Goal: Information Seeking & Learning: Learn about a topic

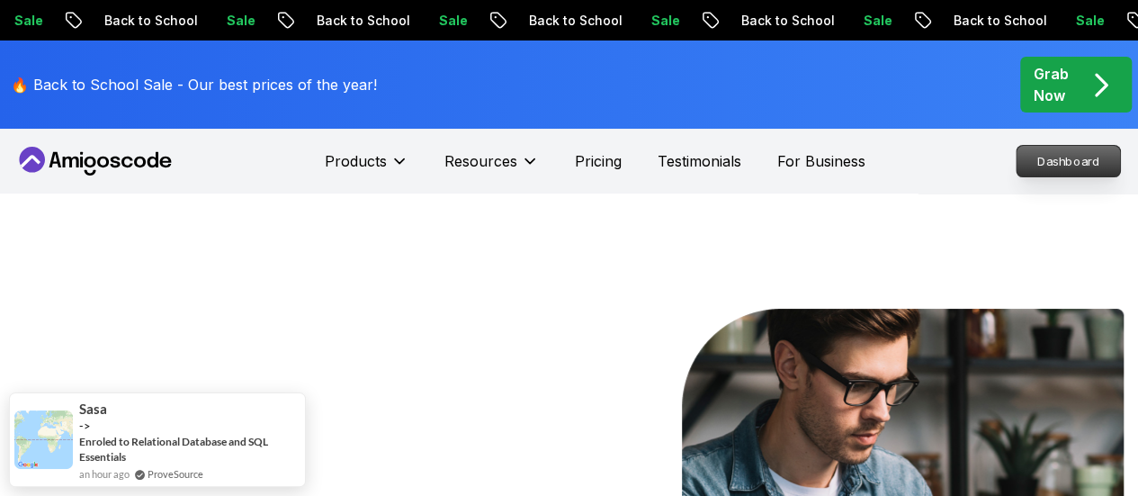
click at [1070, 165] on p "Dashboard" at bounding box center [1067, 161] width 103 height 31
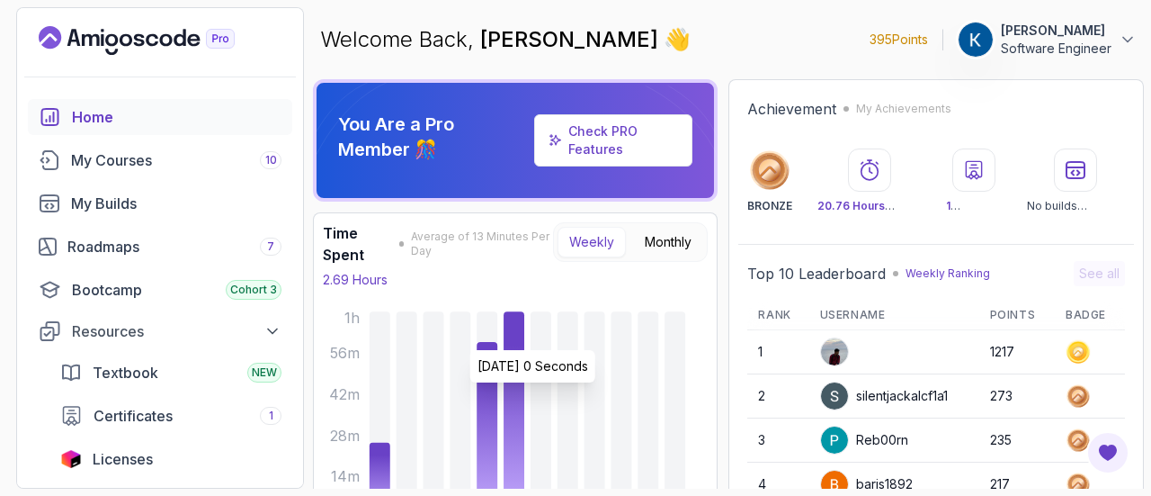
scroll to position [67, 0]
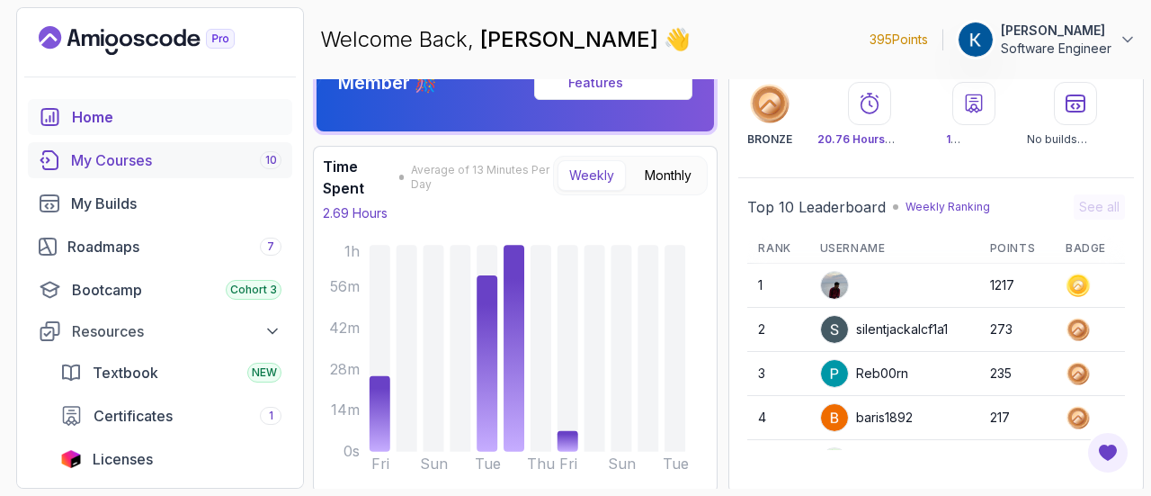
click at [155, 164] on div "My Courses 10" at bounding box center [176, 160] width 210 height 22
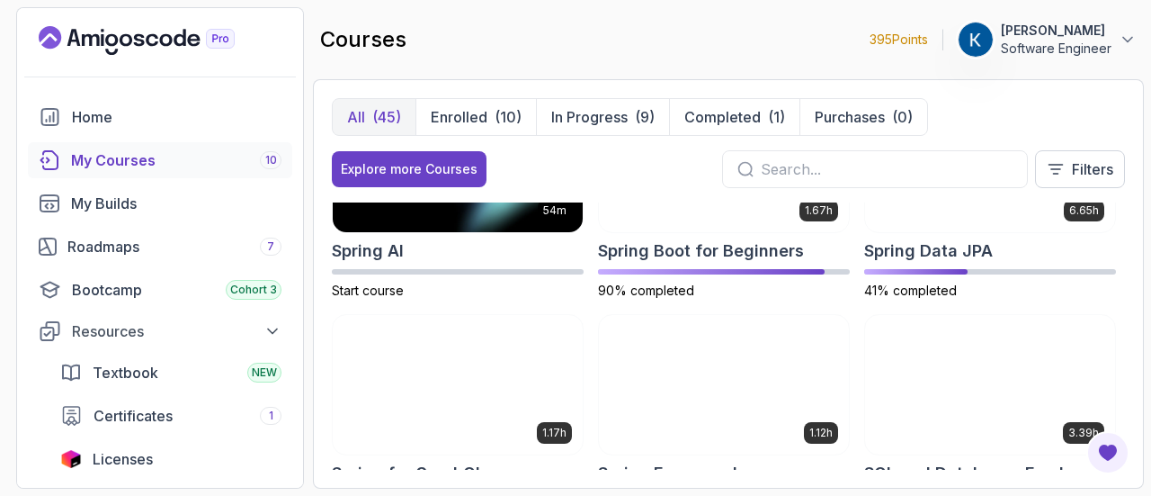
scroll to position [2665, 0]
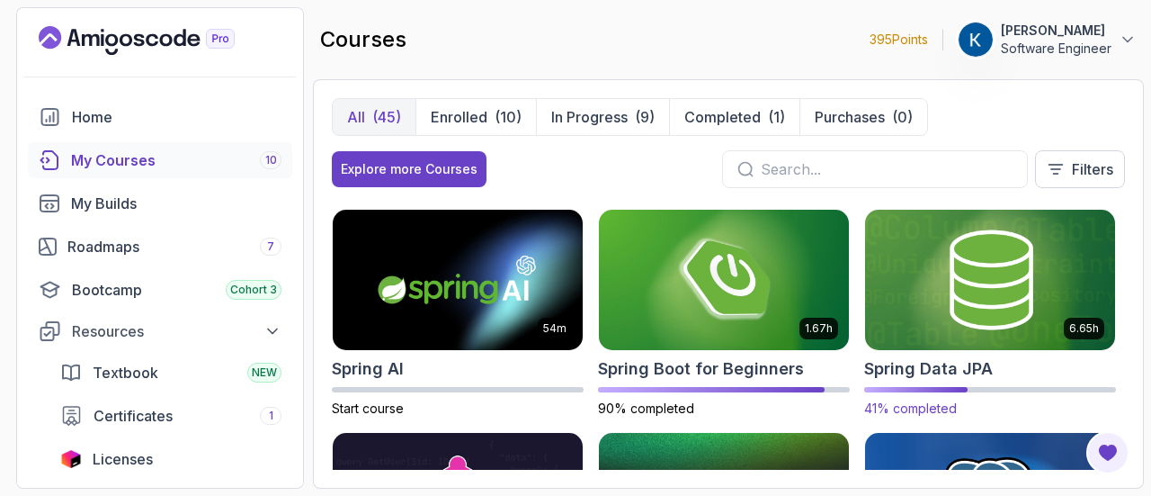
click at [942, 289] on img at bounding box center [990, 279] width 263 height 147
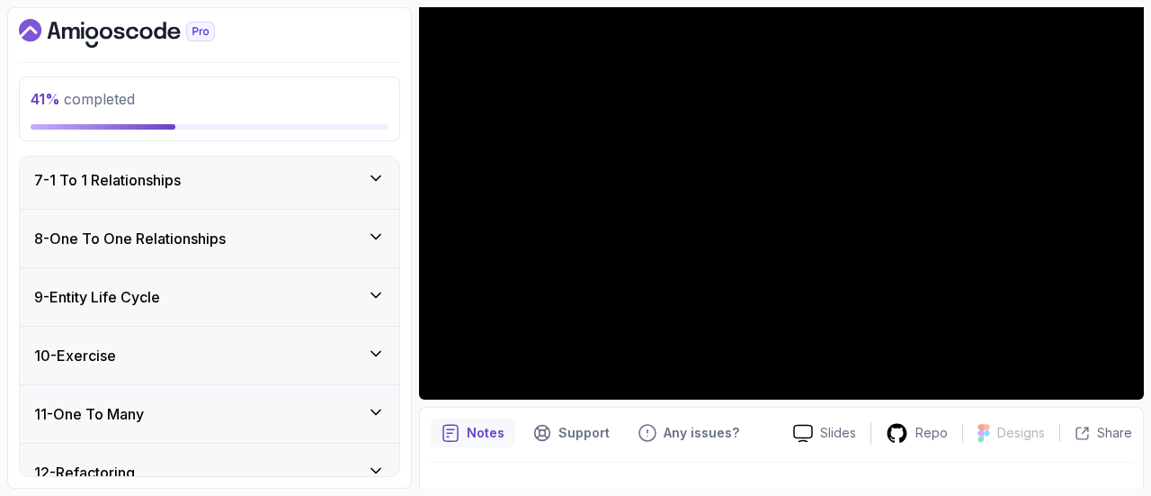
scroll to position [664, 0]
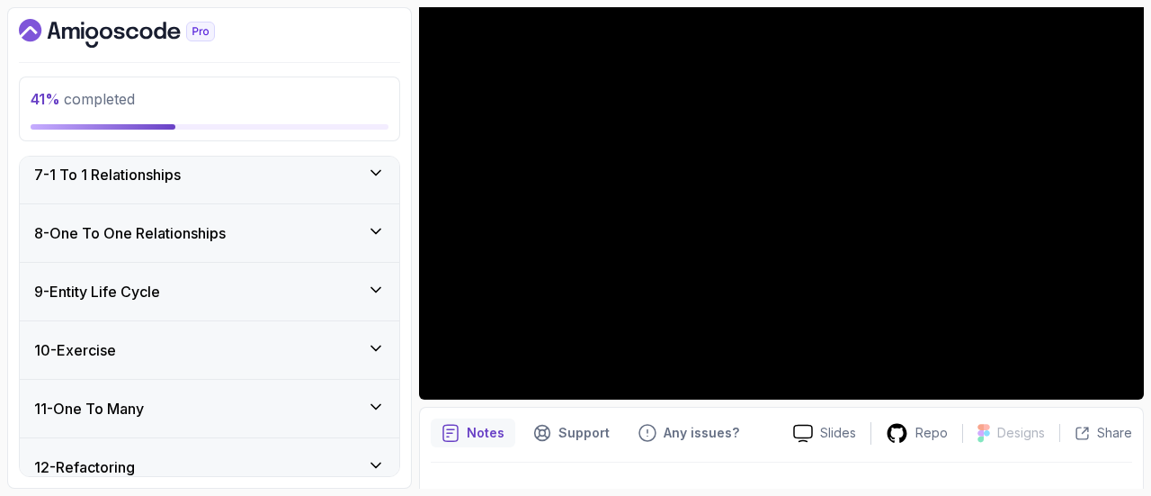
click at [290, 415] on div "11 - One To Many" at bounding box center [210, 409] width 380 height 58
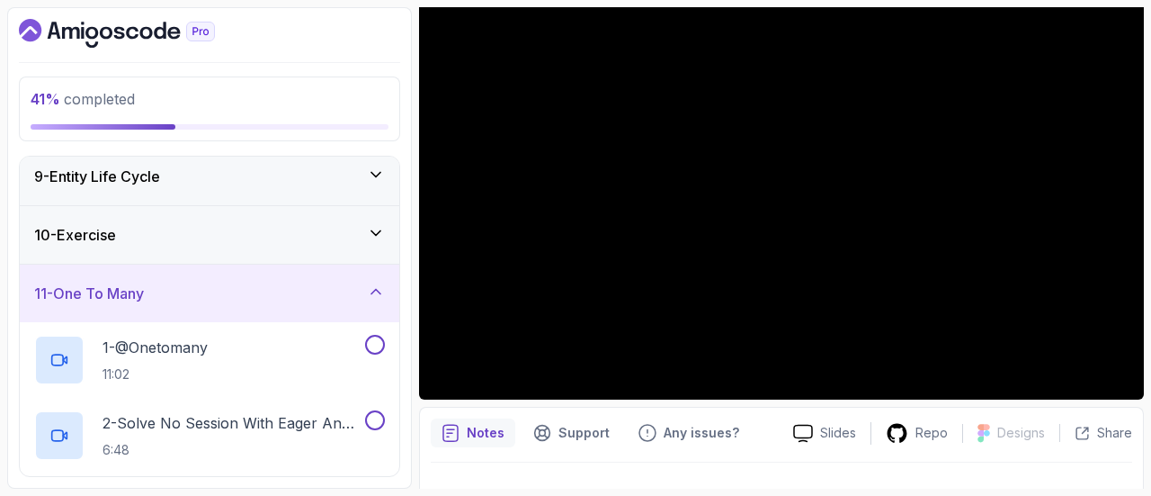
scroll to position [483, 0]
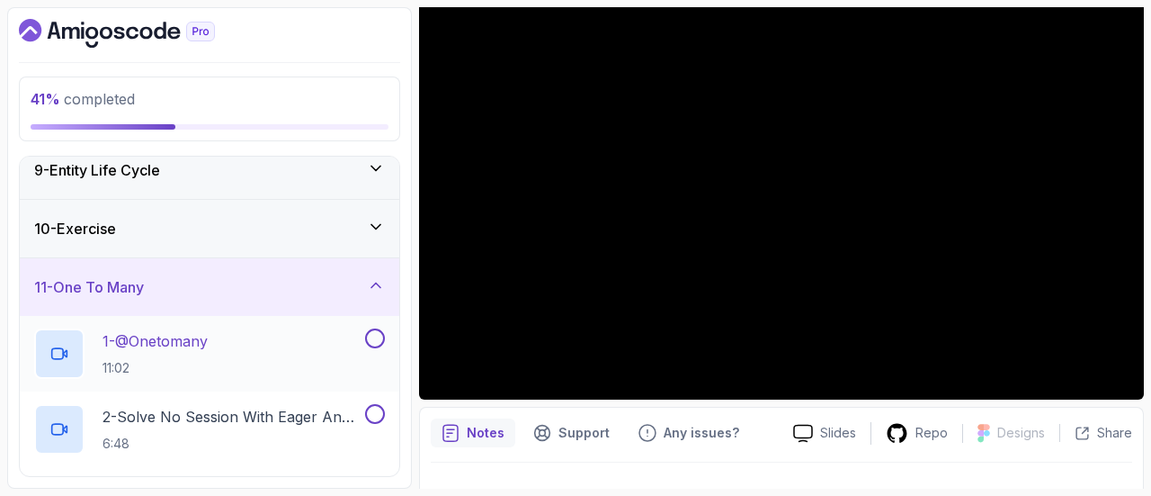
click at [322, 339] on div "1 - @Onetomany 11:02" at bounding box center [197, 353] width 327 height 50
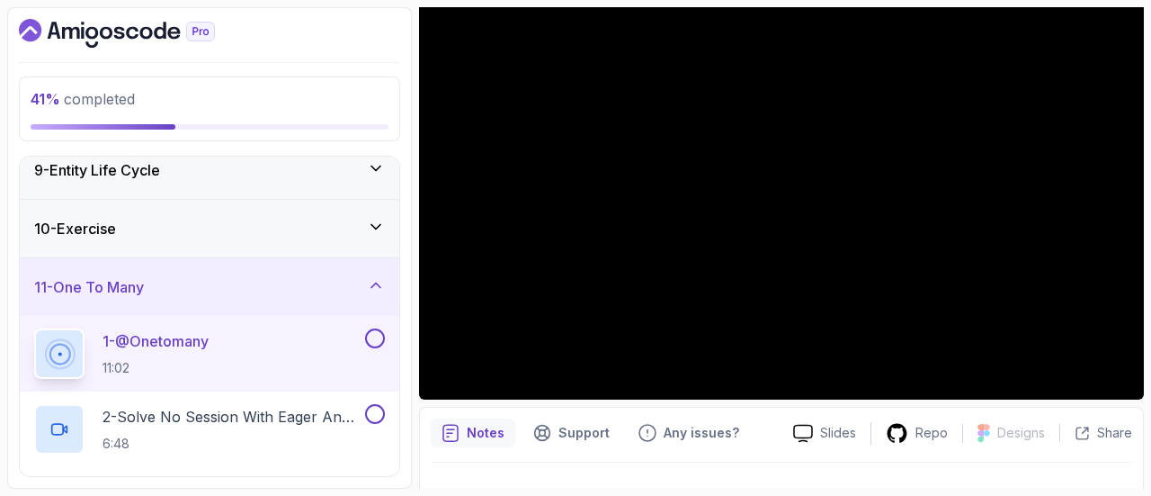
click at [372, 211] on div "10 - Exercise" at bounding box center [210, 229] width 380 height 58
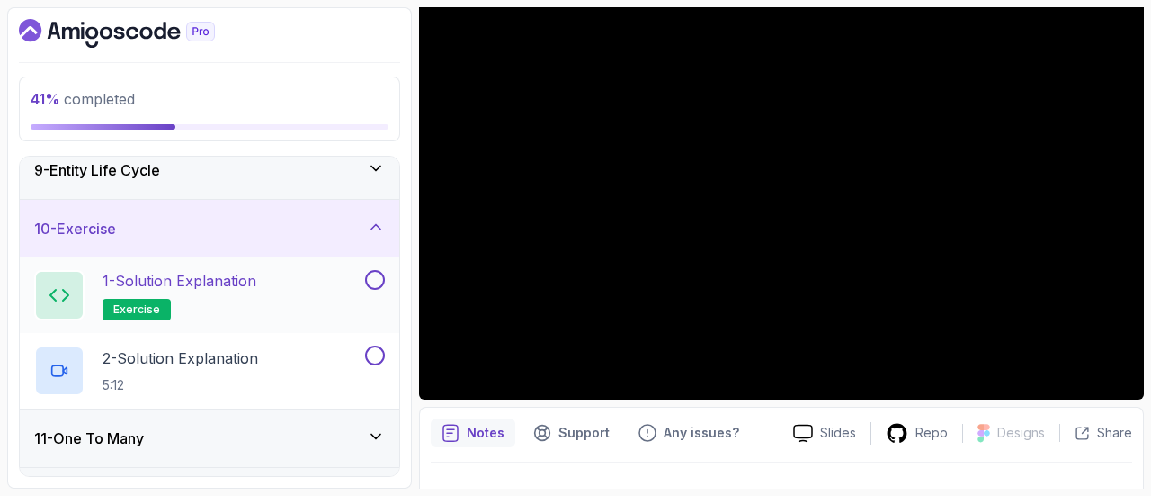
click at [314, 305] on div "1 - Solution Explanation exercise" at bounding box center [197, 295] width 327 height 50
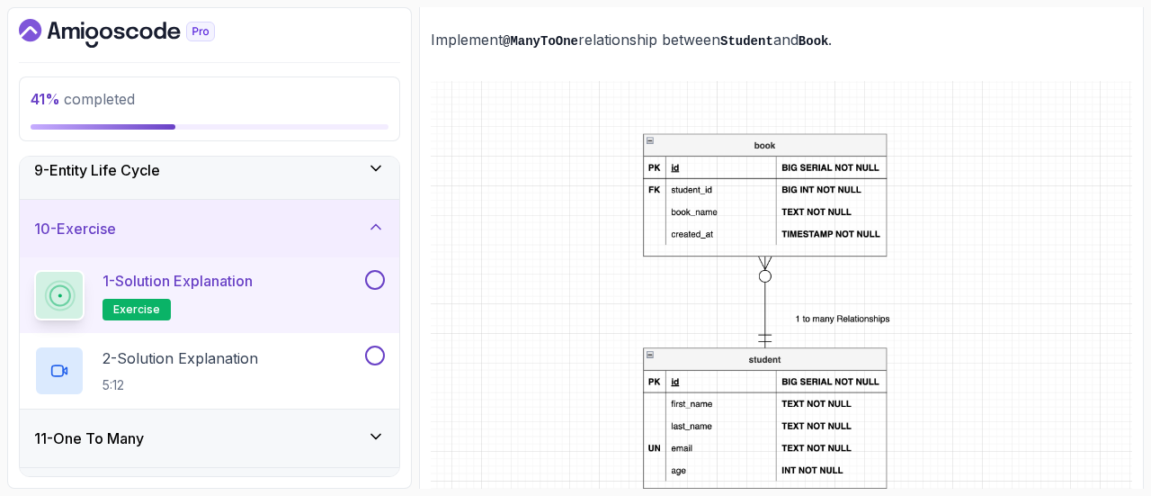
scroll to position [366, 0]
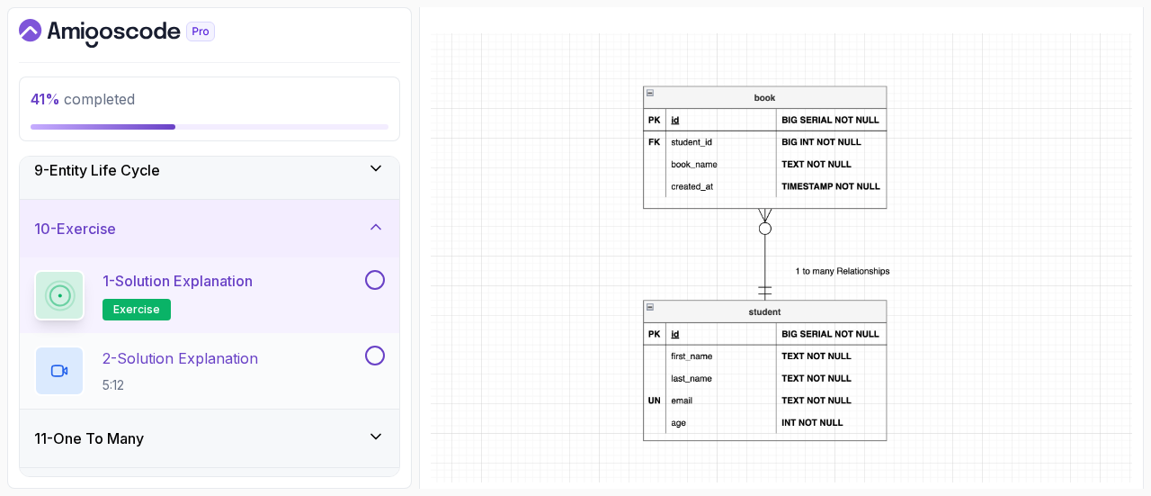
click at [316, 375] on div "2 - Solution Explanation 5:12" at bounding box center [197, 370] width 327 height 50
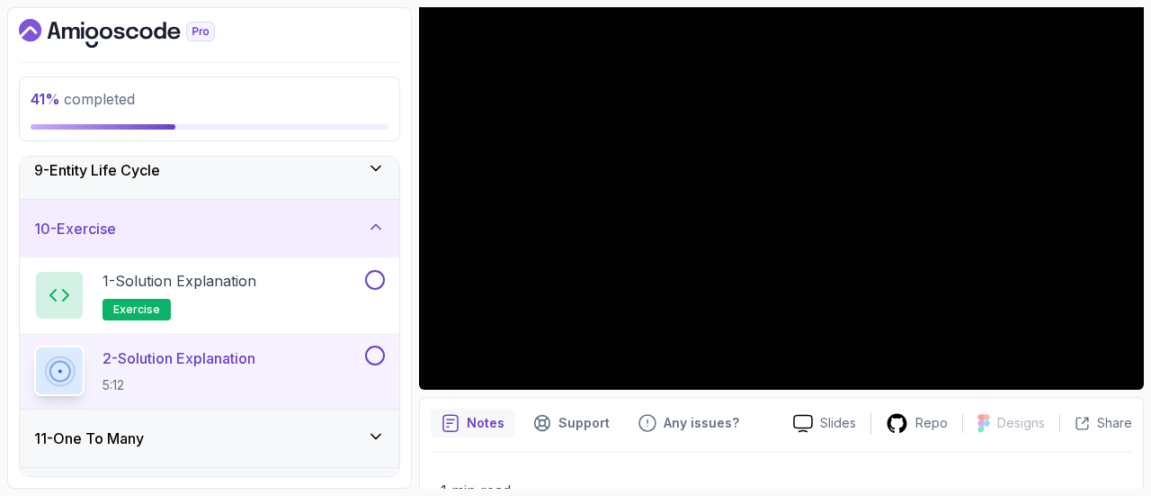
scroll to position [340, 0]
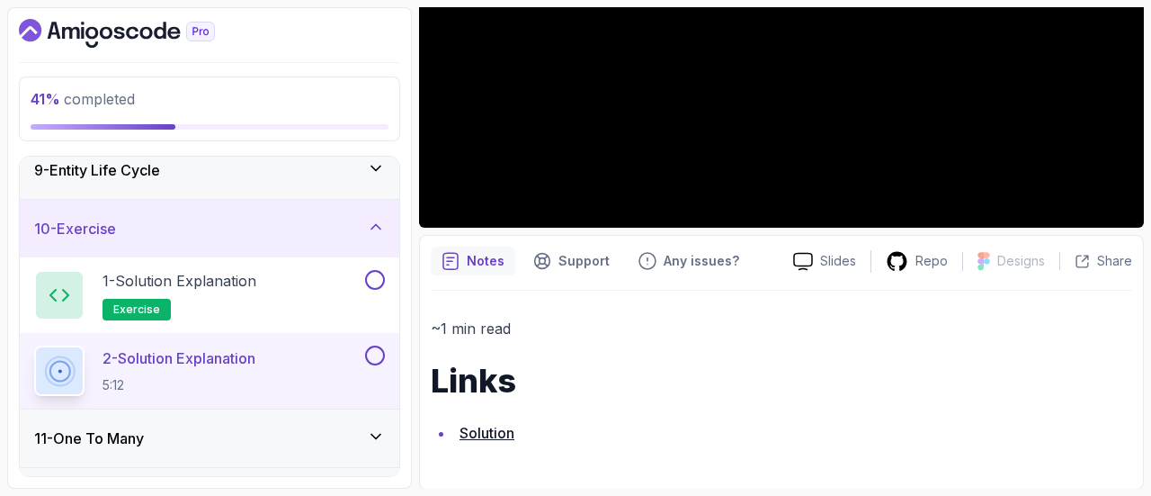
click at [486, 424] on link "Solution" at bounding box center [487, 433] width 55 height 18
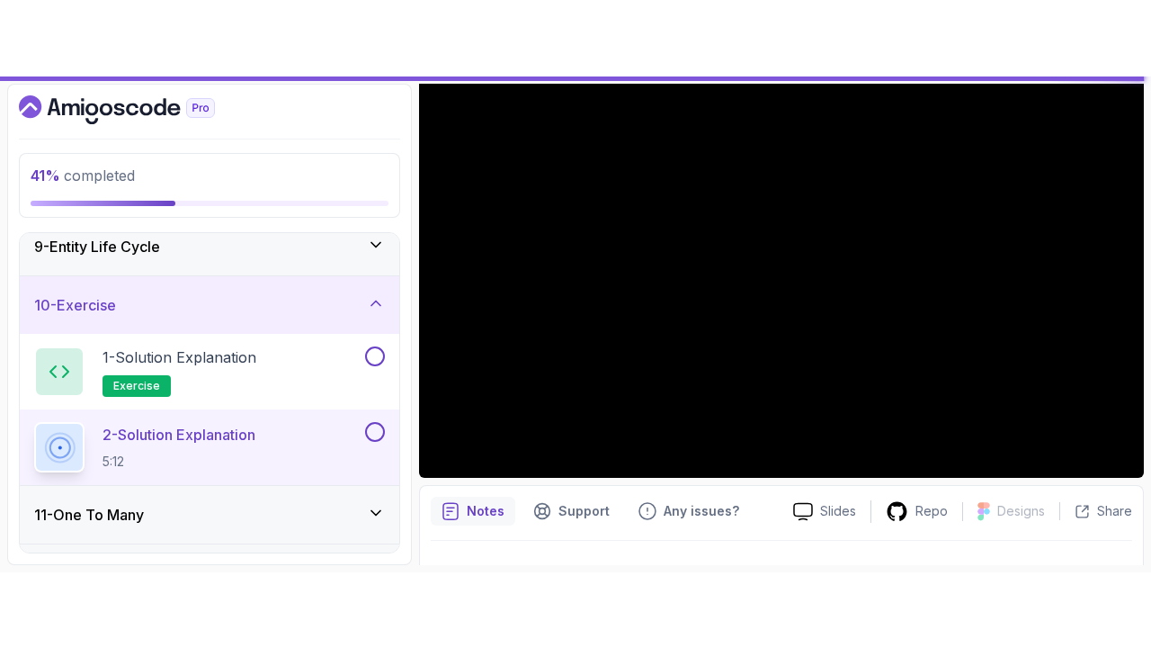
scroll to position [167, 0]
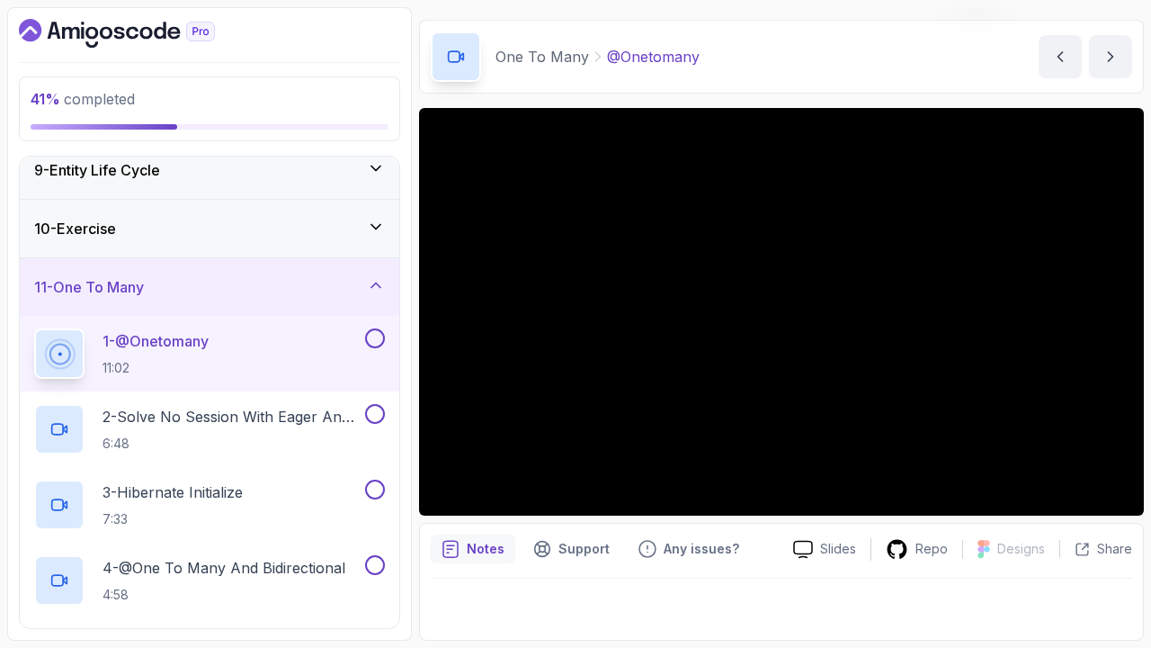
scroll to position [51, 0]
